Goal: Navigation & Orientation: Find specific page/section

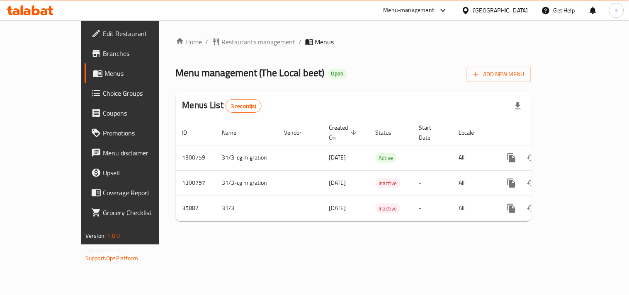
click at [473, 9] on div at bounding box center [467, 10] width 12 height 9
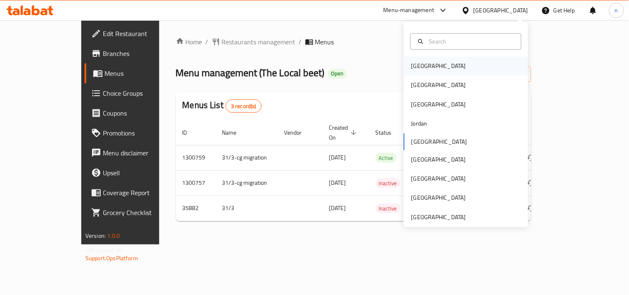
click at [405, 72] on div "[GEOGRAPHIC_DATA]" at bounding box center [439, 65] width 68 height 19
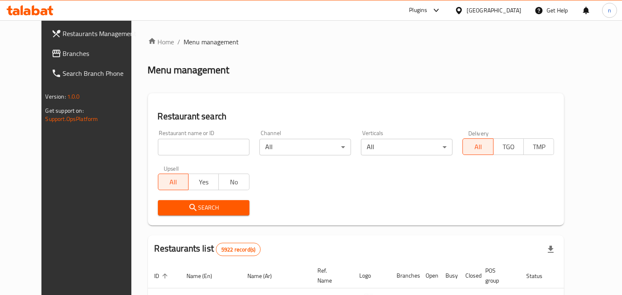
drag, startPoint x: 493, startPoint y: 11, endPoint x: 493, endPoint y: 17, distance: 5.4
click at [462, 11] on icon at bounding box center [459, 10] width 6 height 7
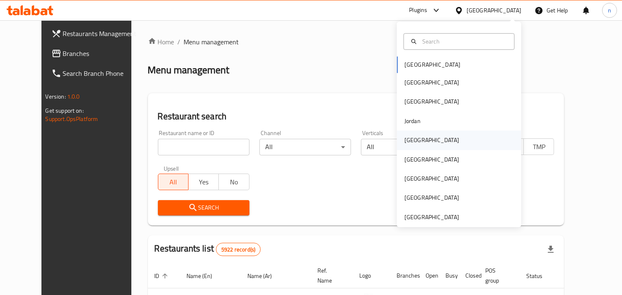
click at [409, 144] on div "[GEOGRAPHIC_DATA]" at bounding box center [432, 140] width 55 height 9
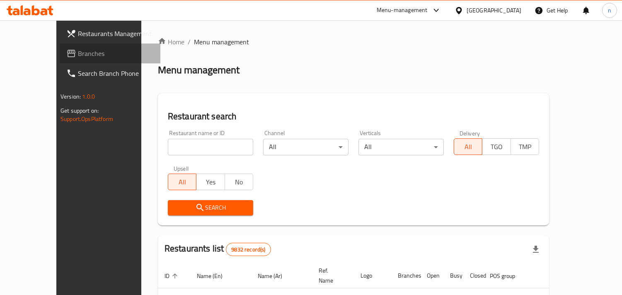
click at [78, 54] on span "Branches" at bounding box center [116, 54] width 76 height 10
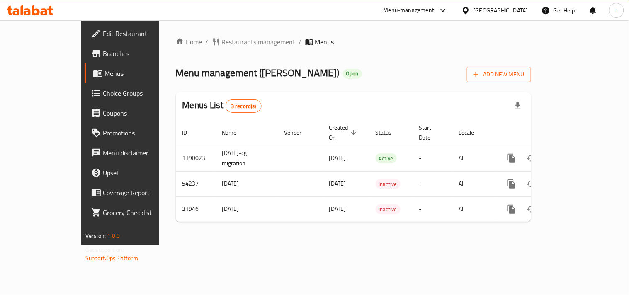
click at [468, 11] on icon at bounding box center [466, 10] width 6 height 7
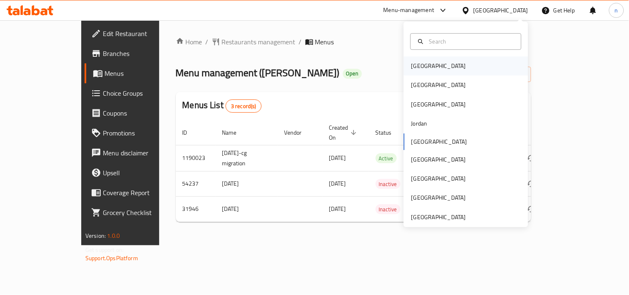
click at [428, 67] on div "[GEOGRAPHIC_DATA]" at bounding box center [439, 65] width 68 height 19
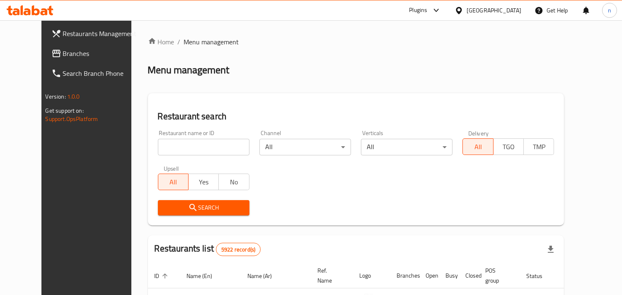
click at [462, 7] on icon at bounding box center [459, 10] width 6 height 7
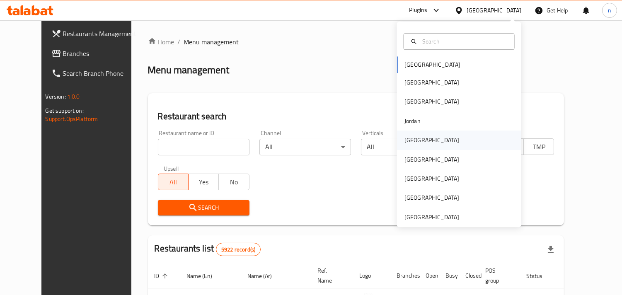
click at [405, 141] on div "[GEOGRAPHIC_DATA]" at bounding box center [432, 140] width 55 height 9
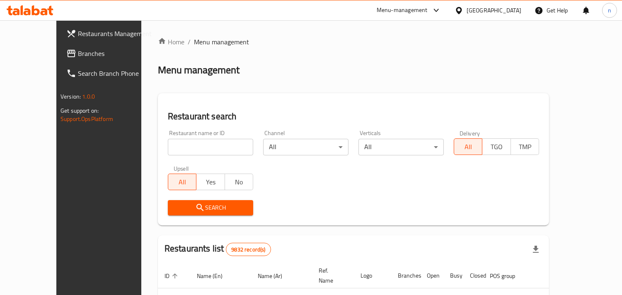
click at [78, 54] on span "Branches" at bounding box center [116, 54] width 76 height 10
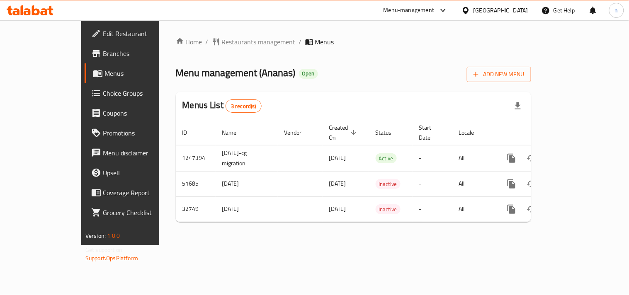
click at [468, 11] on icon at bounding box center [466, 10] width 6 height 7
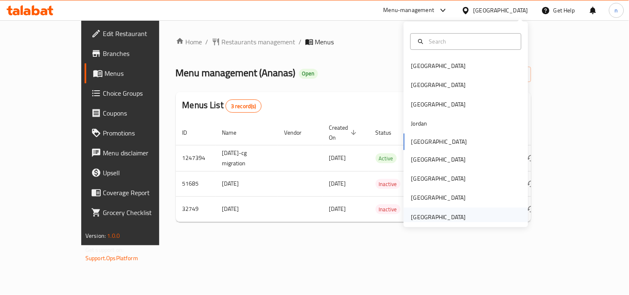
click at [419, 213] on div "[GEOGRAPHIC_DATA]" at bounding box center [438, 217] width 55 height 9
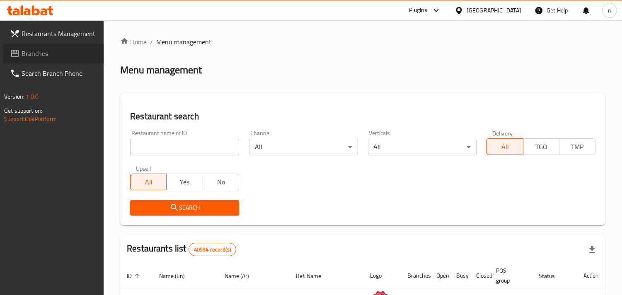
click at [57, 52] on span "Branches" at bounding box center [60, 54] width 76 height 10
